Goal: Task Accomplishment & Management: Manage account settings

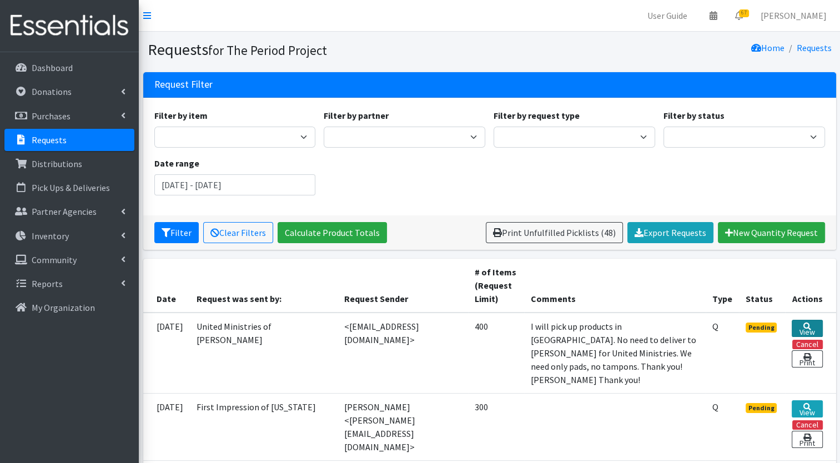
click at [808, 327] on link "View" at bounding box center [806, 328] width 31 height 17
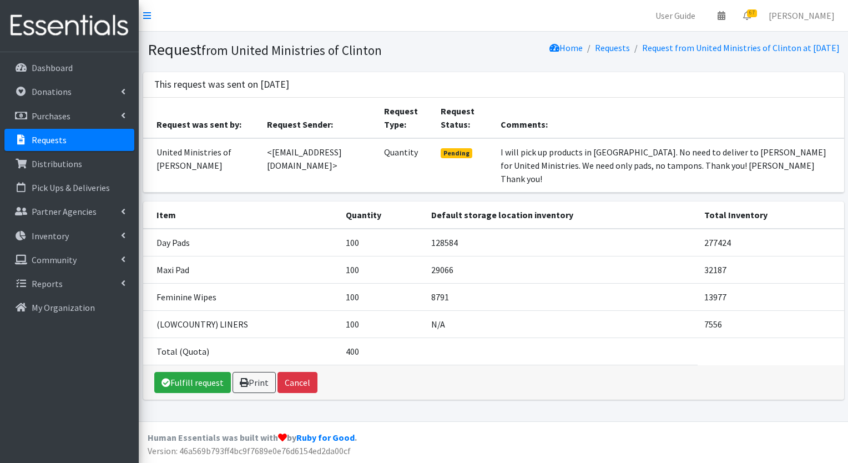
click at [50, 142] on p "Requests" at bounding box center [49, 139] width 35 height 11
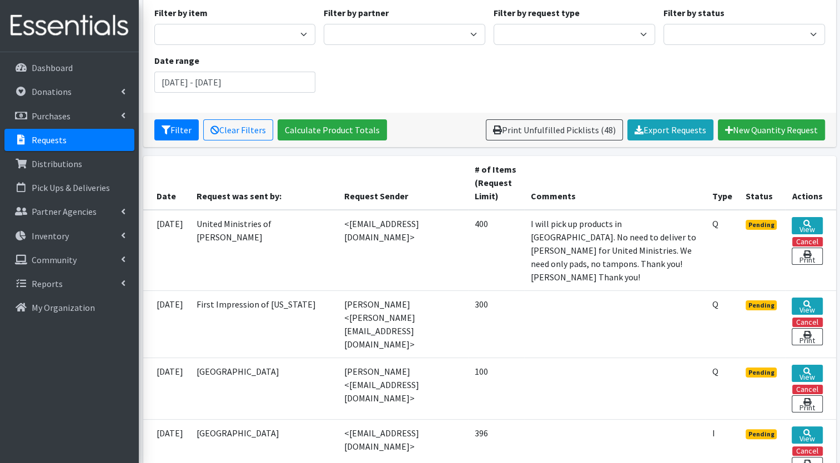
scroll to position [124, 0]
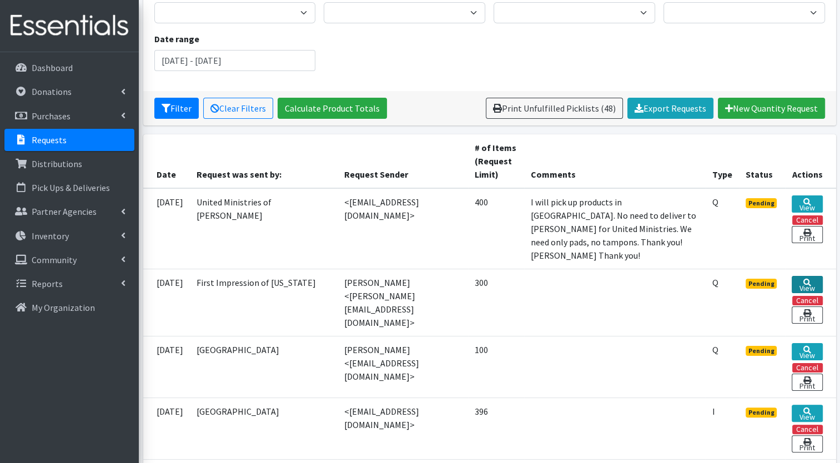
click at [807, 279] on icon at bounding box center [807, 283] width 8 height 8
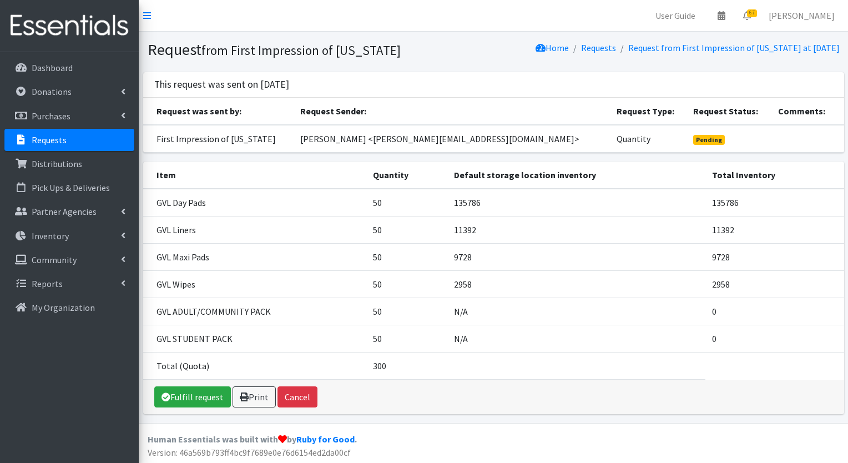
click at [55, 142] on p "Requests" at bounding box center [49, 139] width 35 height 11
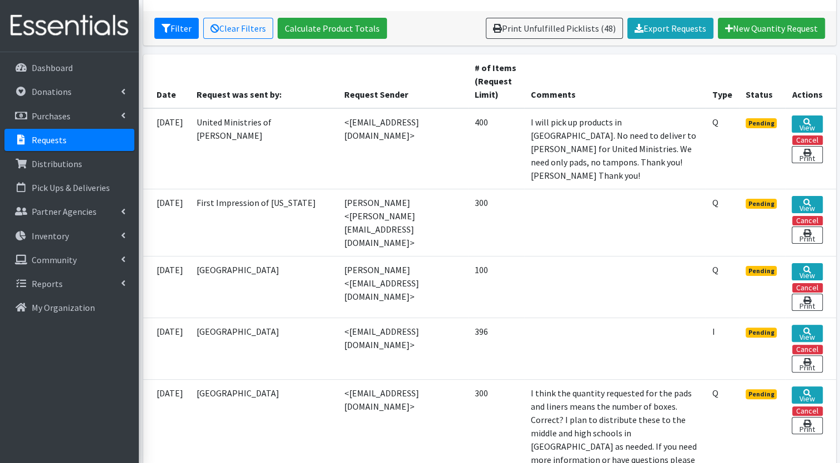
scroll to position [226, 0]
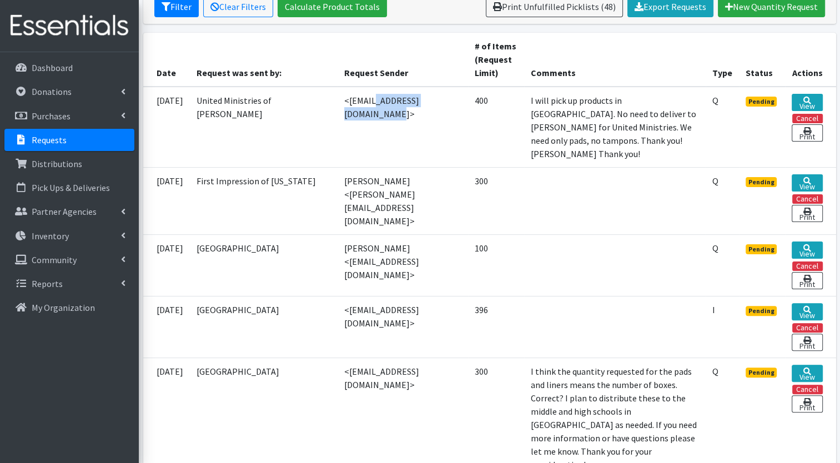
drag, startPoint x: 317, startPoint y: 99, endPoint x: 413, endPoint y: 99, distance: 96.0
click at [413, 99] on td "<[EMAIL_ADDRESS][DOMAIN_NAME]>" at bounding box center [402, 127] width 130 height 81
copy td "[EMAIL_ADDRESS][DOMAIN_NAME]"
